Goal: Transaction & Acquisition: Book appointment/travel/reservation

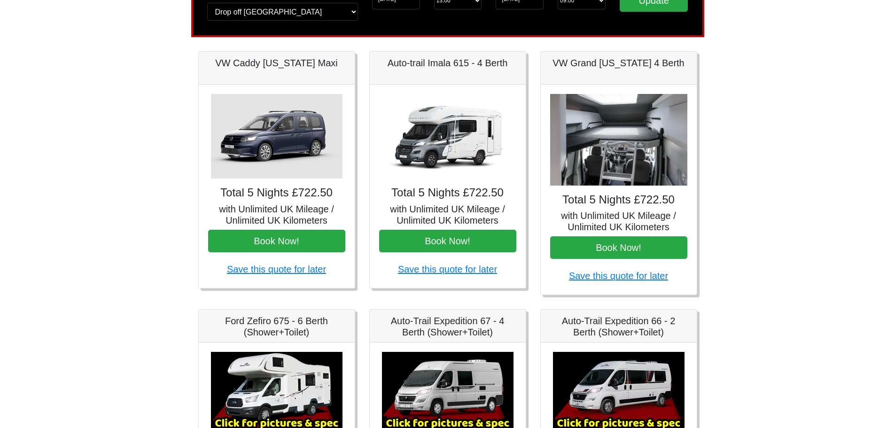
scroll to position [47, 0]
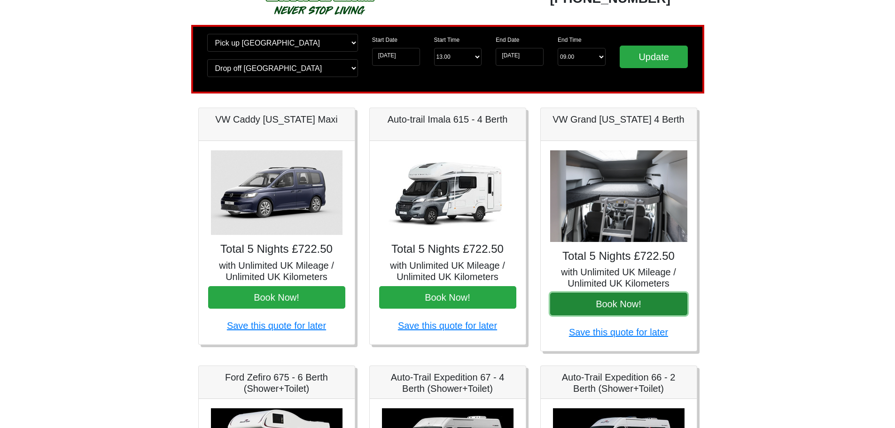
click at [619, 308] on button "Book Now!" at bounding box center [618, 304] width 137 height 23
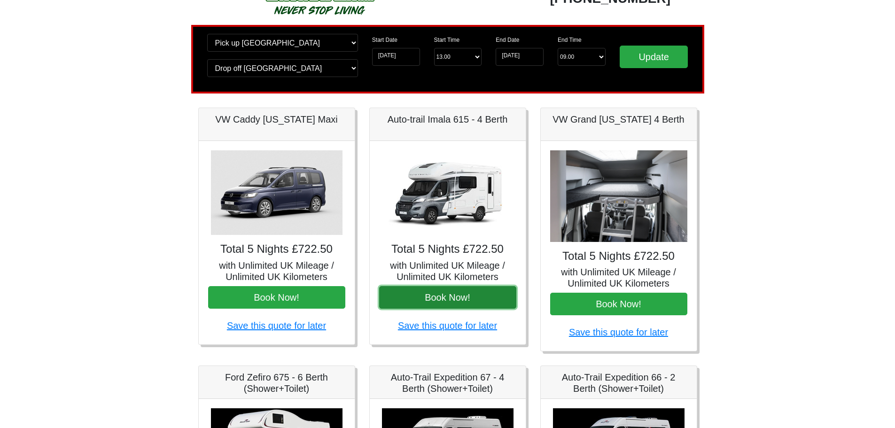
click at [440, 296] on button "Book Now!" at bounding box center [447, 297] width 137 height 23
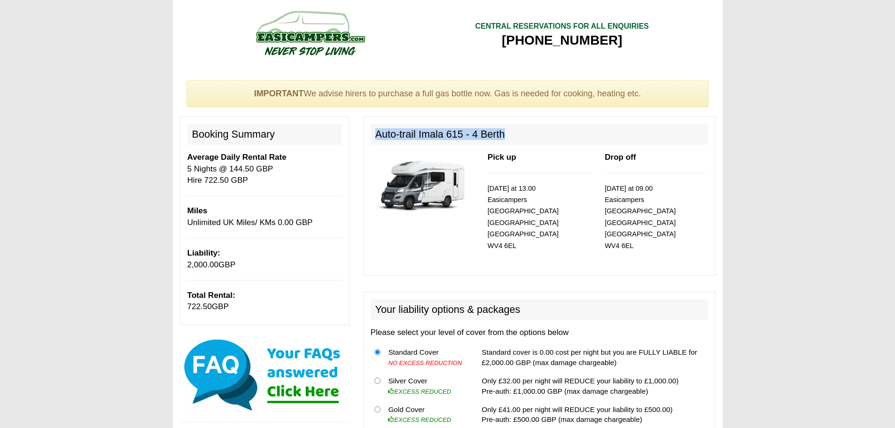
drag, startPoint x: 376, startPoint y: 132, endPoint x: 513, endPoint y: 132, distance: 136.7
click at [513, 132] on h2 "Auto-trail Imala 615 - 4 Berth" at bounding box center [539, 134] width 337 height 21
copy h2 "Auto-trail Imala 615 - 4 Berth"
